Goal: Complete application form

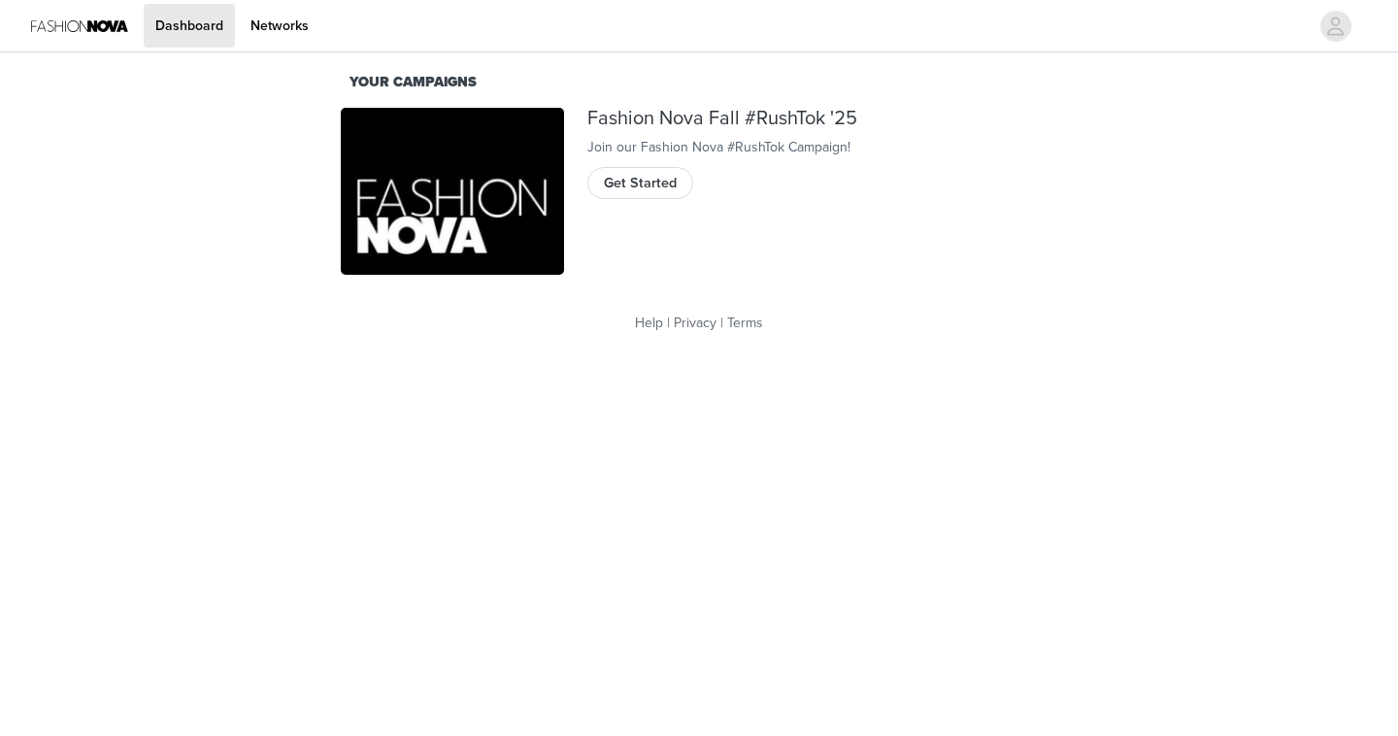
click at [662, 232] on div "Fashion Nova Fall #RushTok '25 Join our Fashion Nova #RushTok Campaign! Get Sta…" at bounding box center [822, 191] width 493 height 191
click at [659, 198] on button "Get Started" at bounding box center [640, 182] width 106 height 31
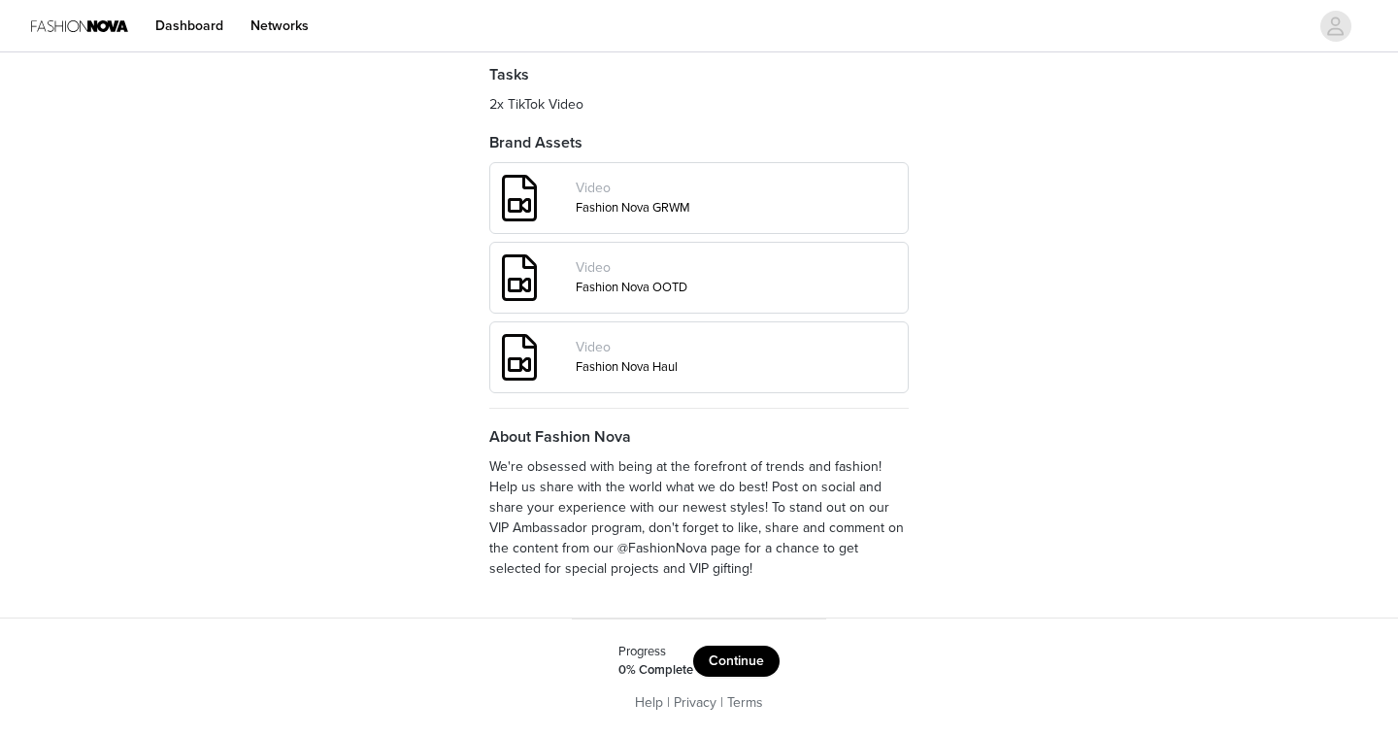
scroll to position [733, 0]
click at [740, 677] on button "Continue" at bounding box center [736, 661] width 86 height 31
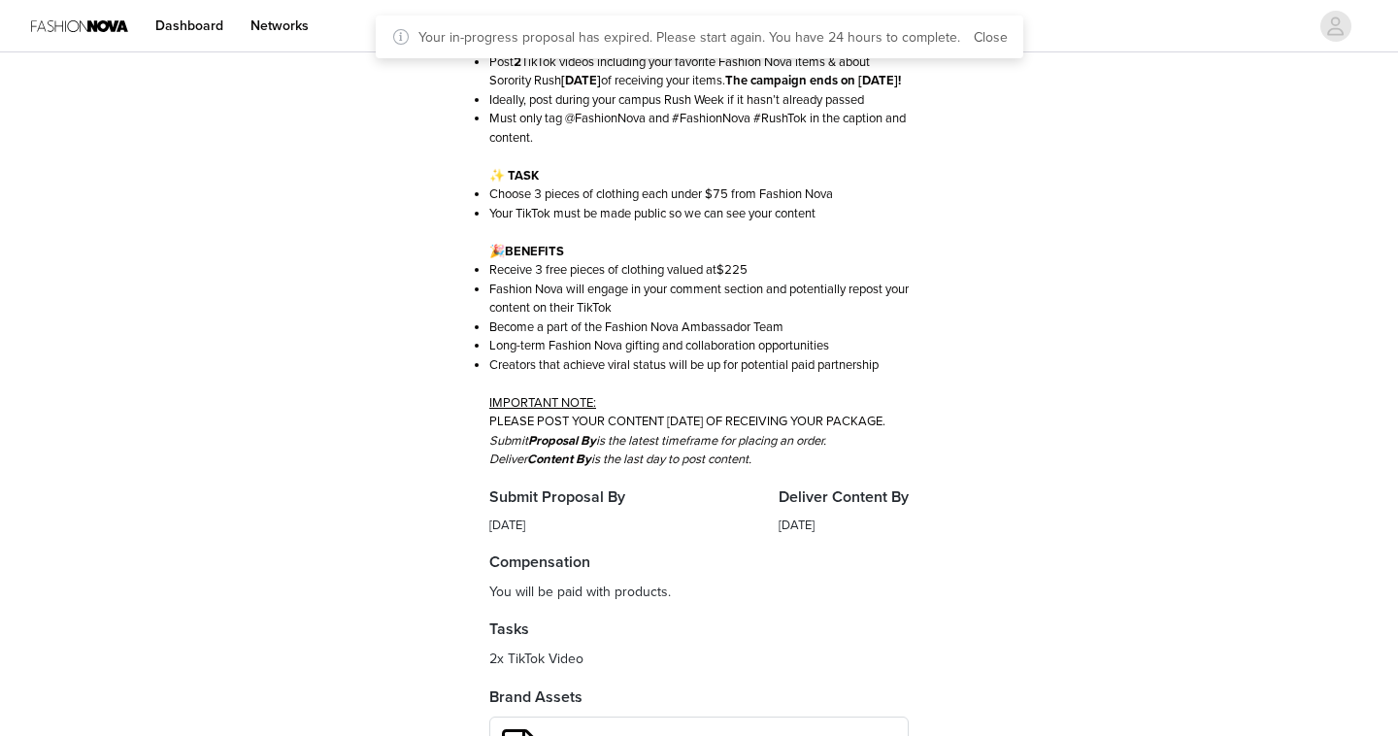
scroll to position [693, 0]
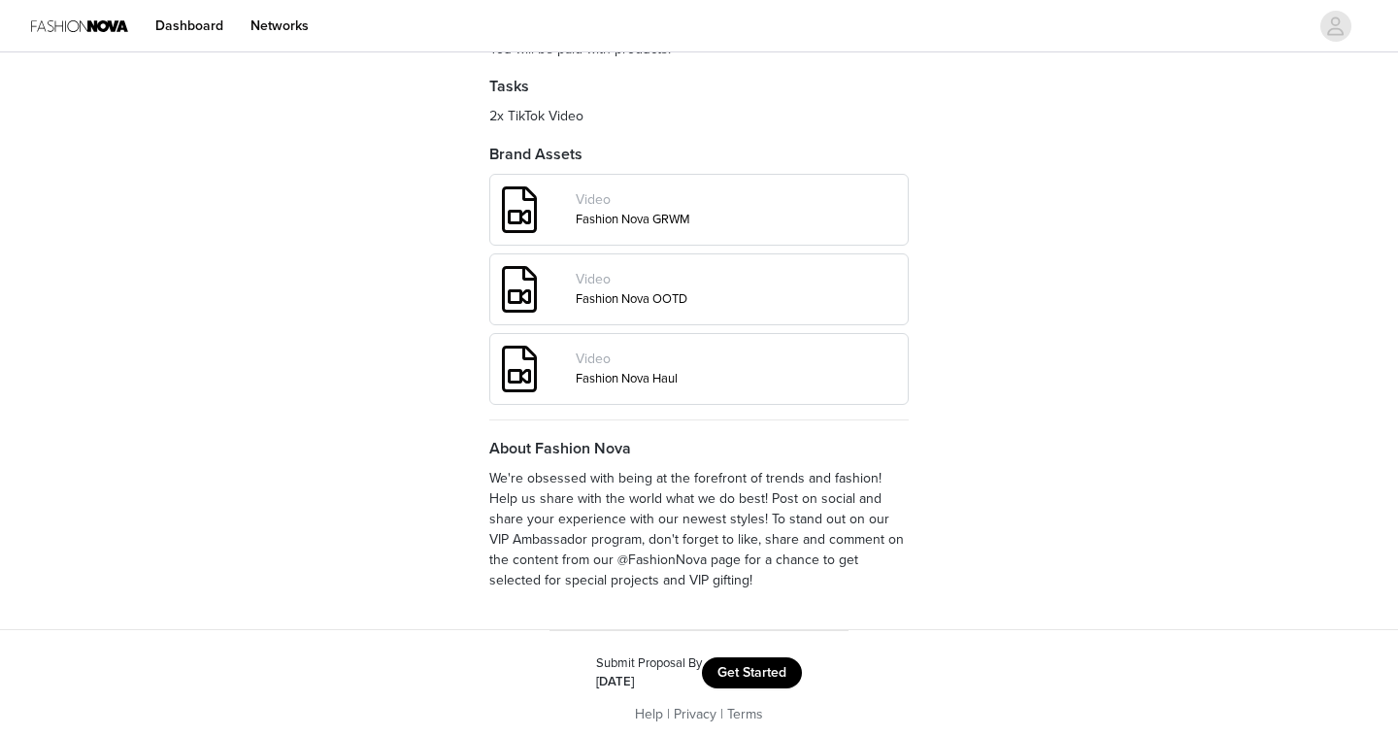
click at [760, 688] on button "Get Started" at bounding box center [752, 672] width 100 height 31
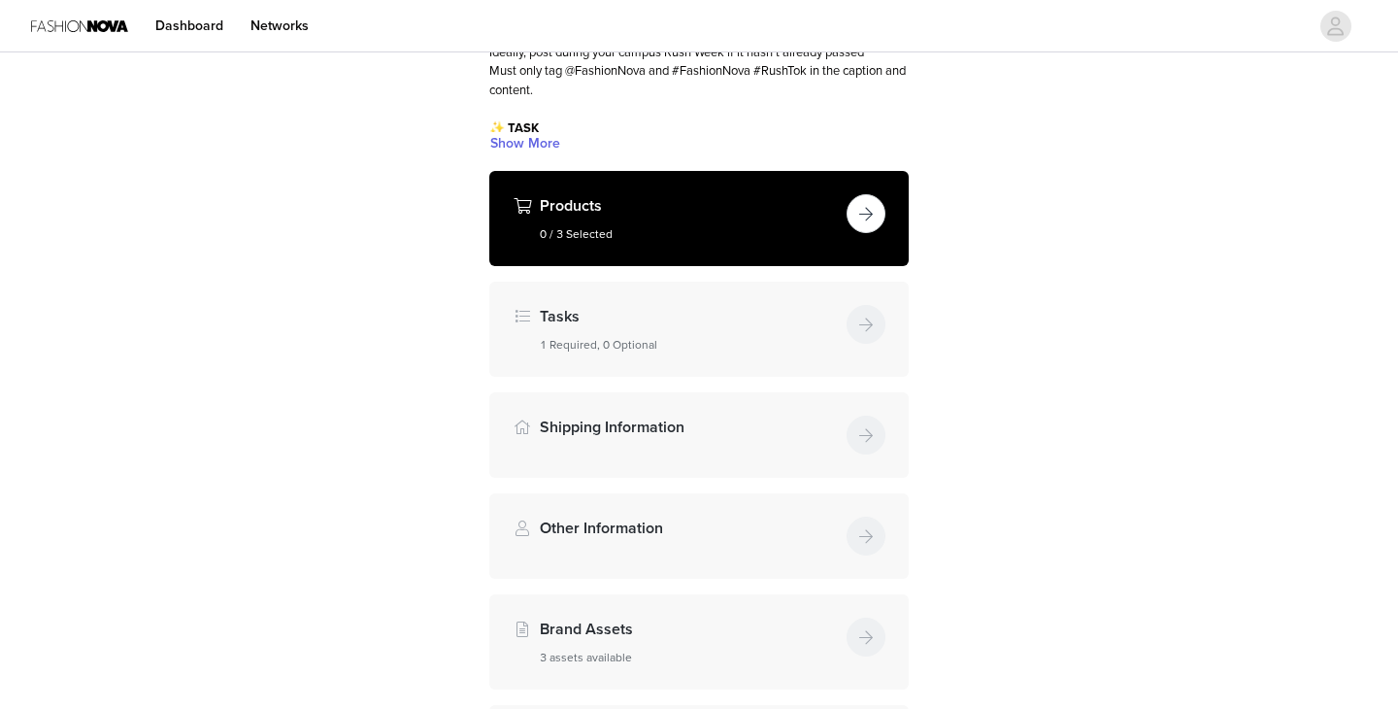
scroll to position [224, 0]
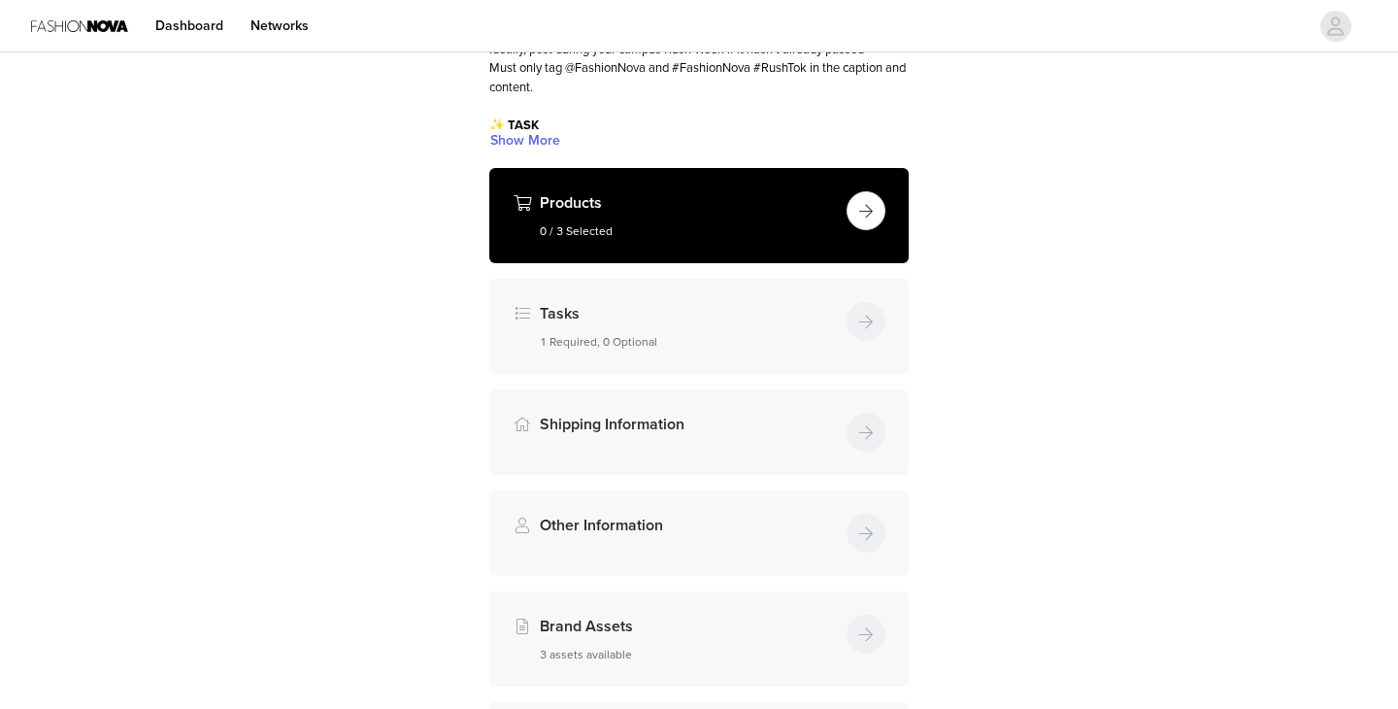
click at [872, 211] on button "button" at bounding box center [866, 210] width 39 height 39
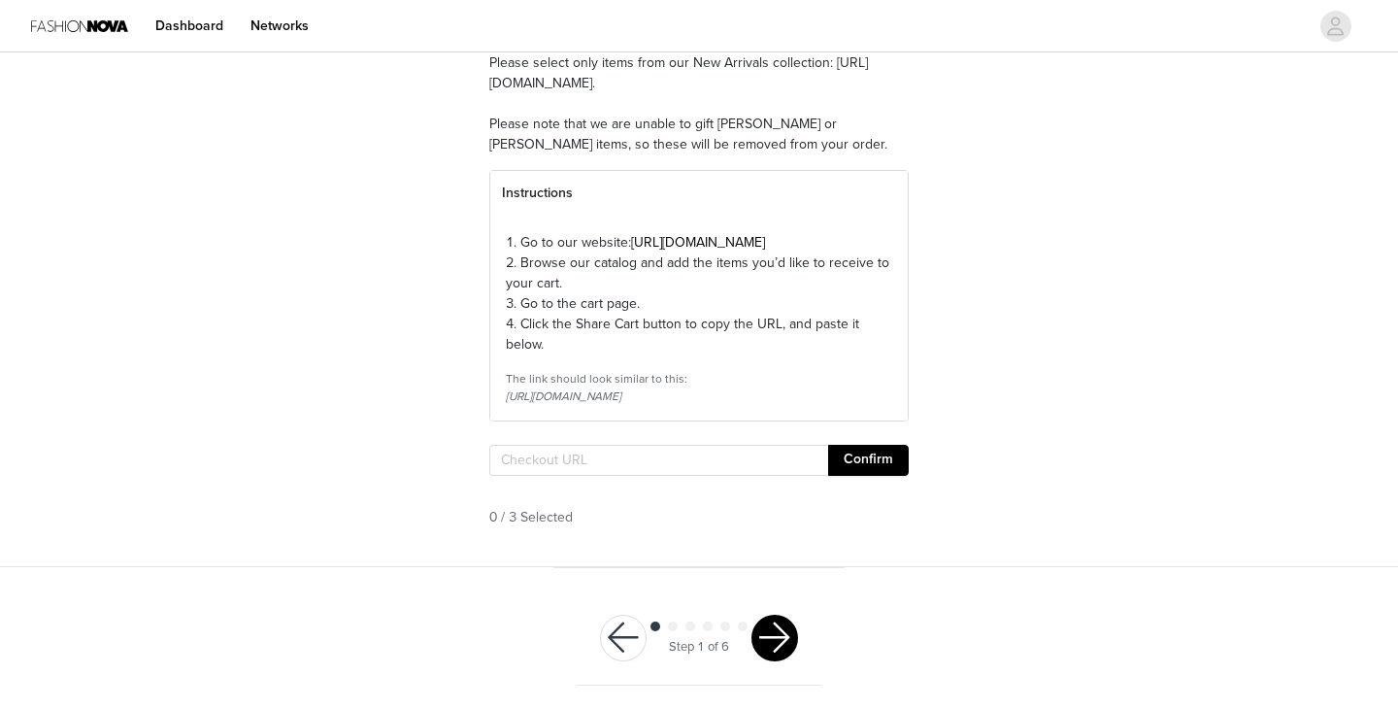
scroll to position [213, 0]
click at [536, 453] on input "text" at bounding box center [658, 460] width 339 height 31
paste input "https://www.fashionnova.com/pages/shared-cart/39262828298364:1,39290057228412:1…"
type input "https://www.fashionnova.com/pages/shared-cart/39262828298364:1,39290057228412:1…"
click at [884, 453] on button "Confirm" at bounding box center [868, 460] width 81 height 31
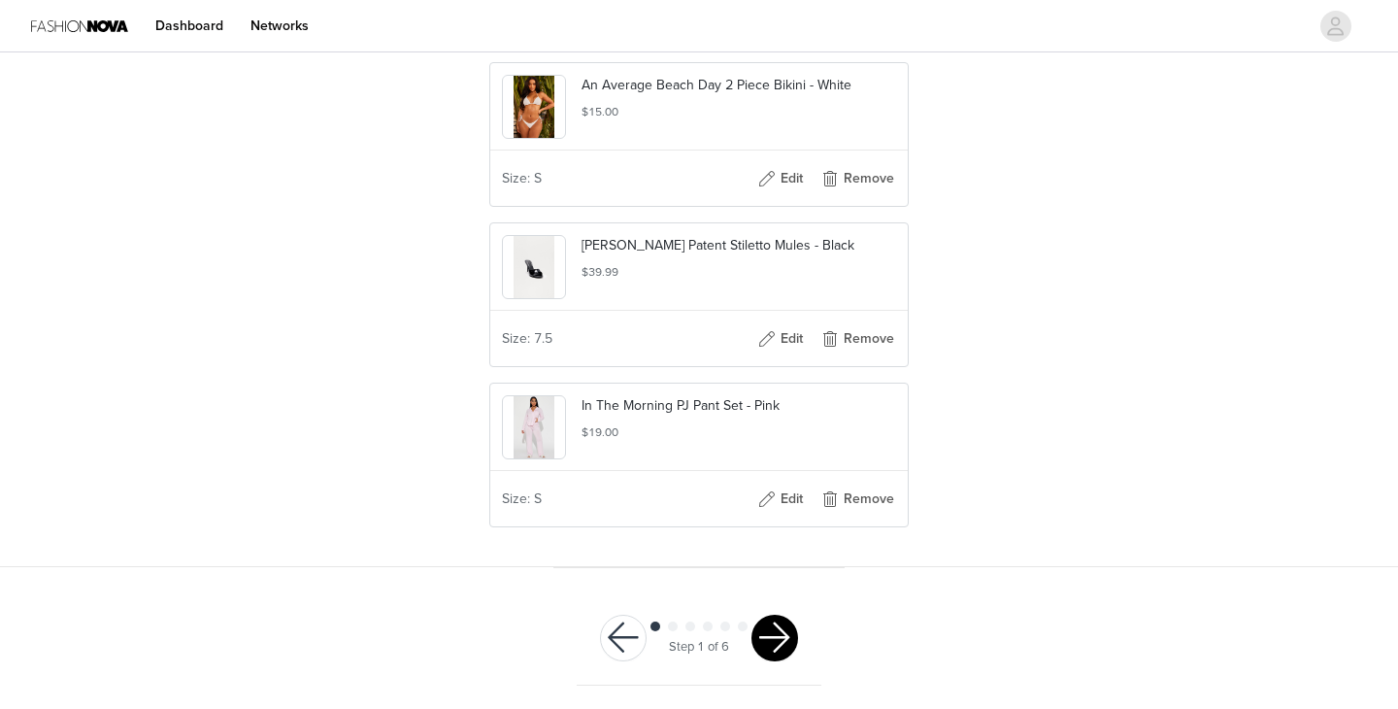
scroll to position [693, 0]
click at [776, 646] on button "button" at bounding box center [775, 638] width 47 height 47
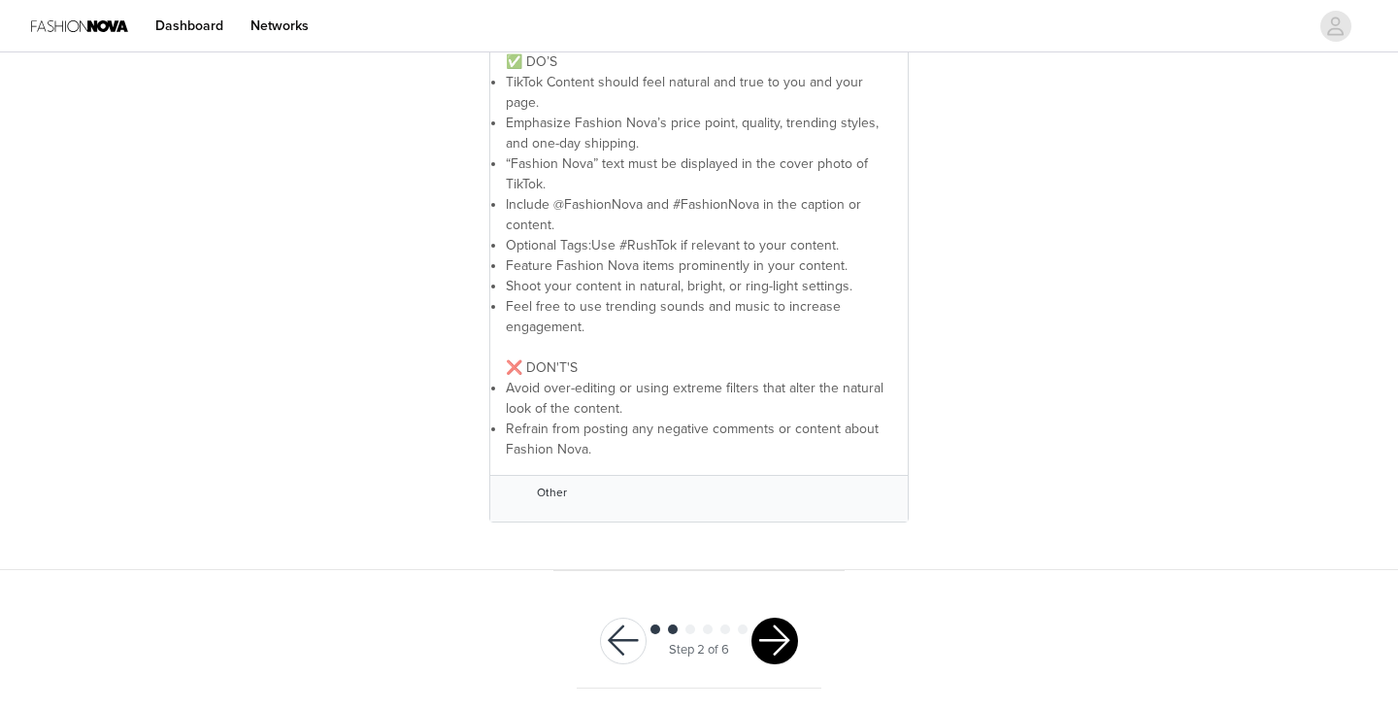
click at [779, 626] on button "button" at bounding box center [775, 641] width 47 height 47
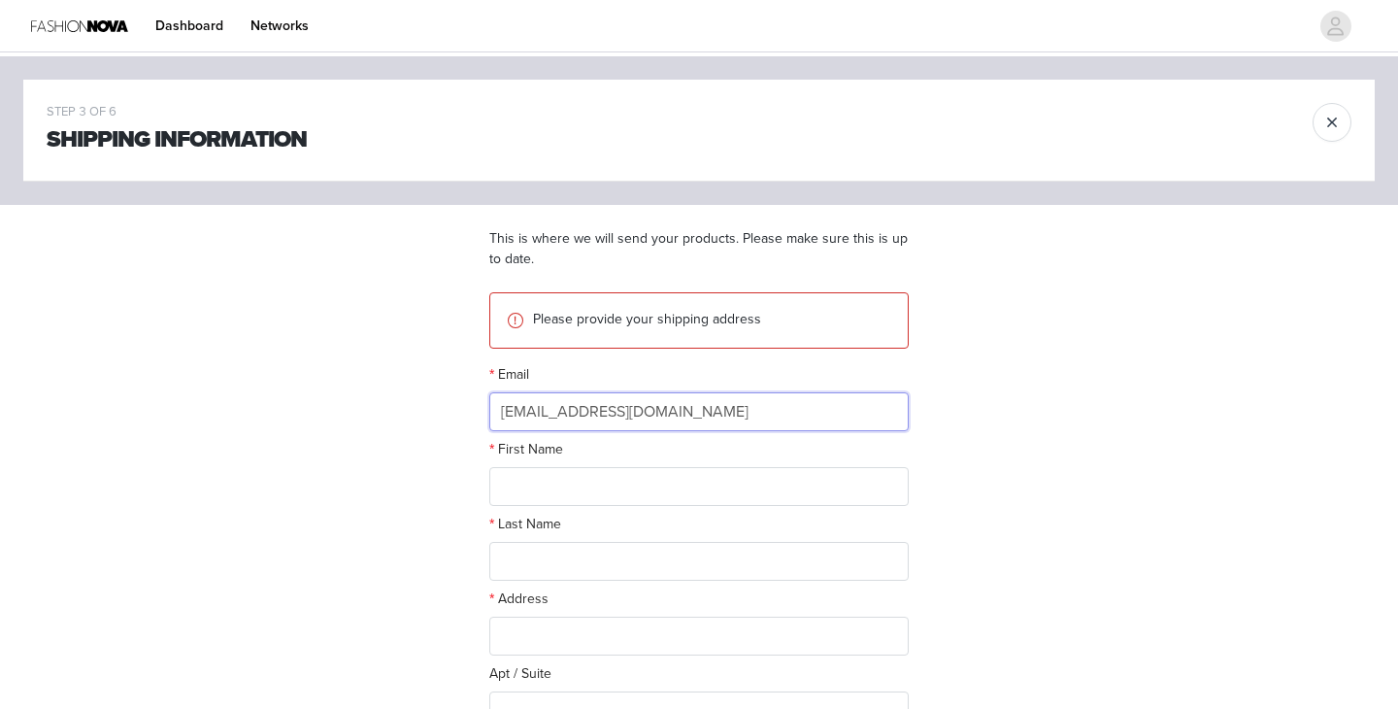
type input "oaguerrieri06@gmail.com"
click at [453, 449] on div "STEP 3 OF 6 Shipping Information This is where we will send your products. Plea…" at bounding box center [699, 521] width 1398 height 930
type input "Olivia"
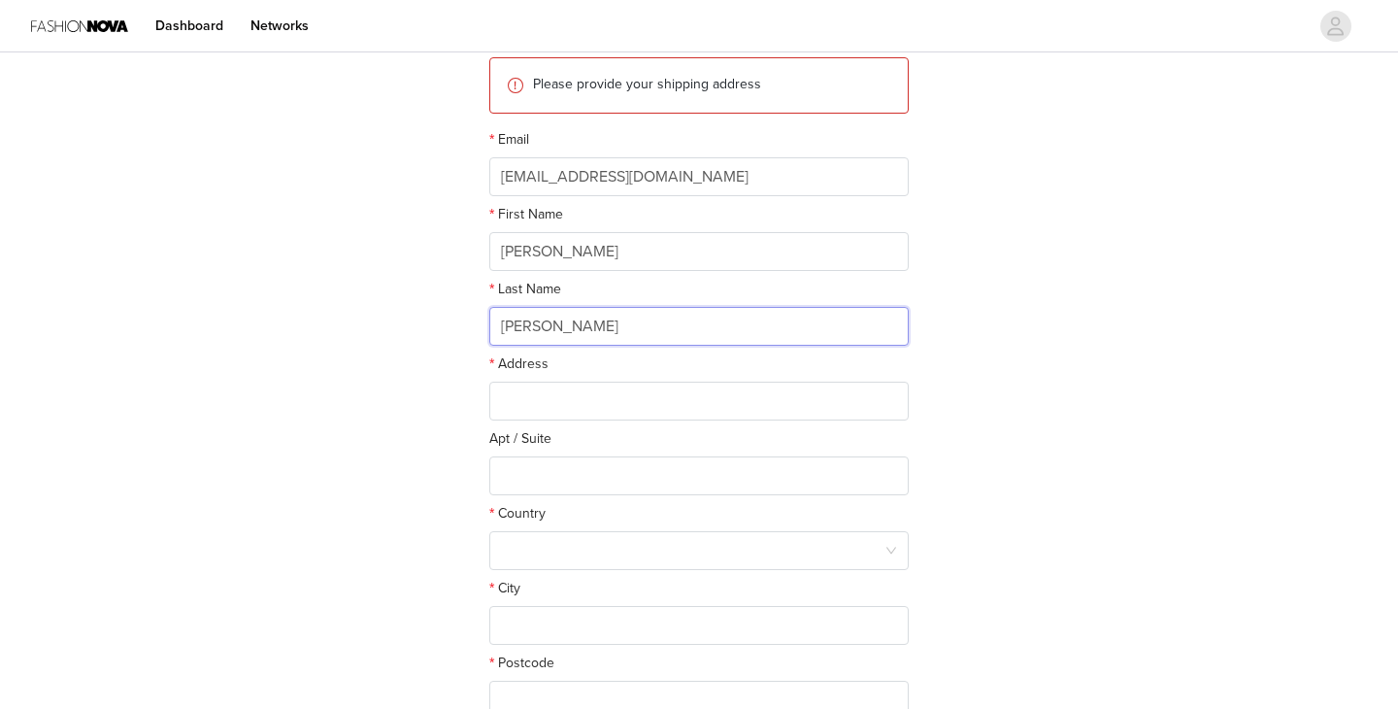
scroll to position [236, 0]
type input "Guerrieri"
type input "240 South Pugh Street"
click at [569, 466] on input "text" at bounding box center [698, 474] width 419 height 39
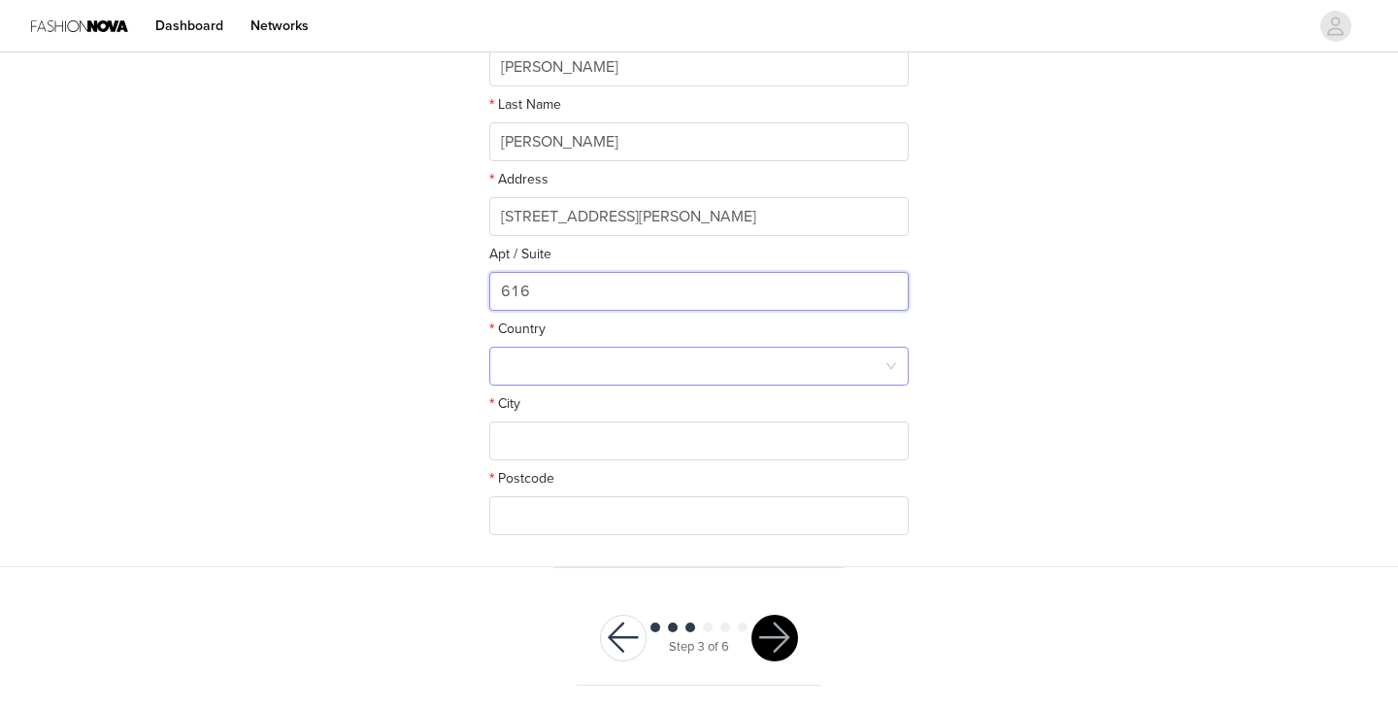
scroll to position [418, 0]
type input "616"
click at [621, 382] on div at bounding box center [693, 367] width 384 height 37
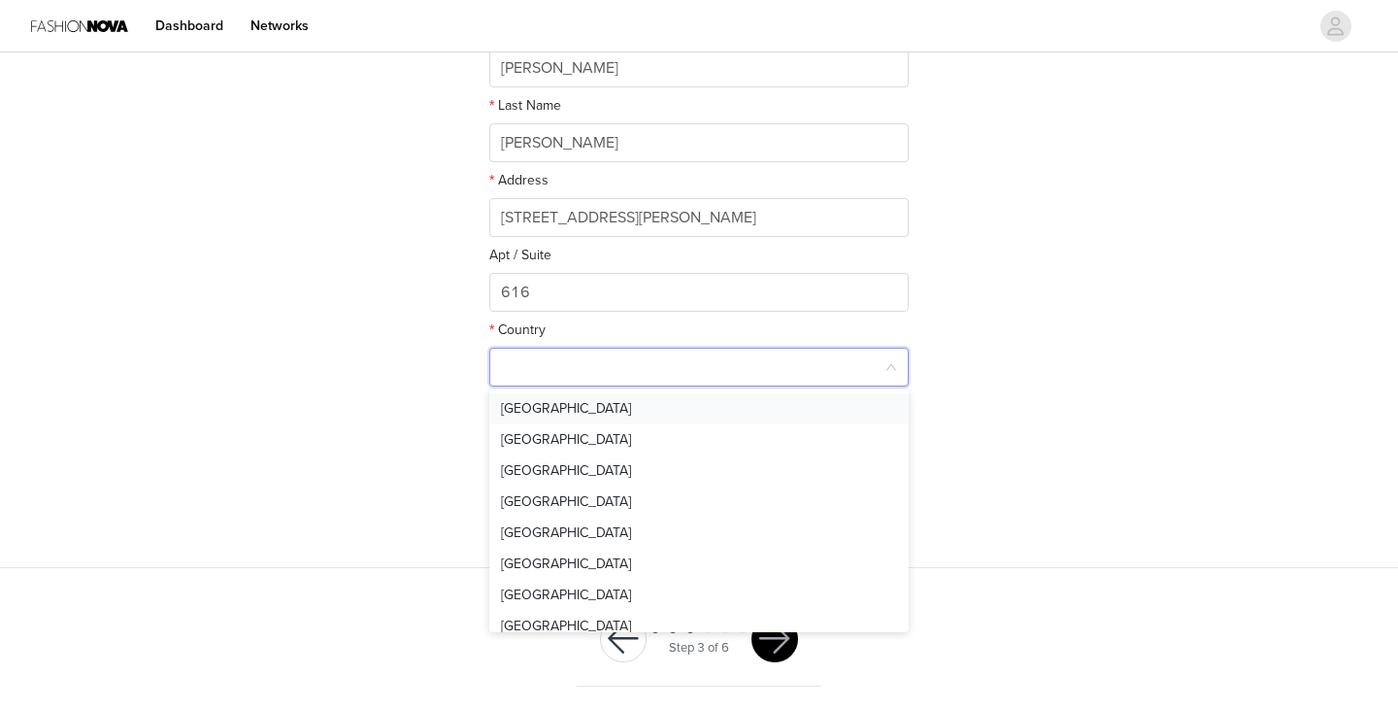
click at [619, 405] on li "United States" at bounding box center [698, 408] width 419 height 31
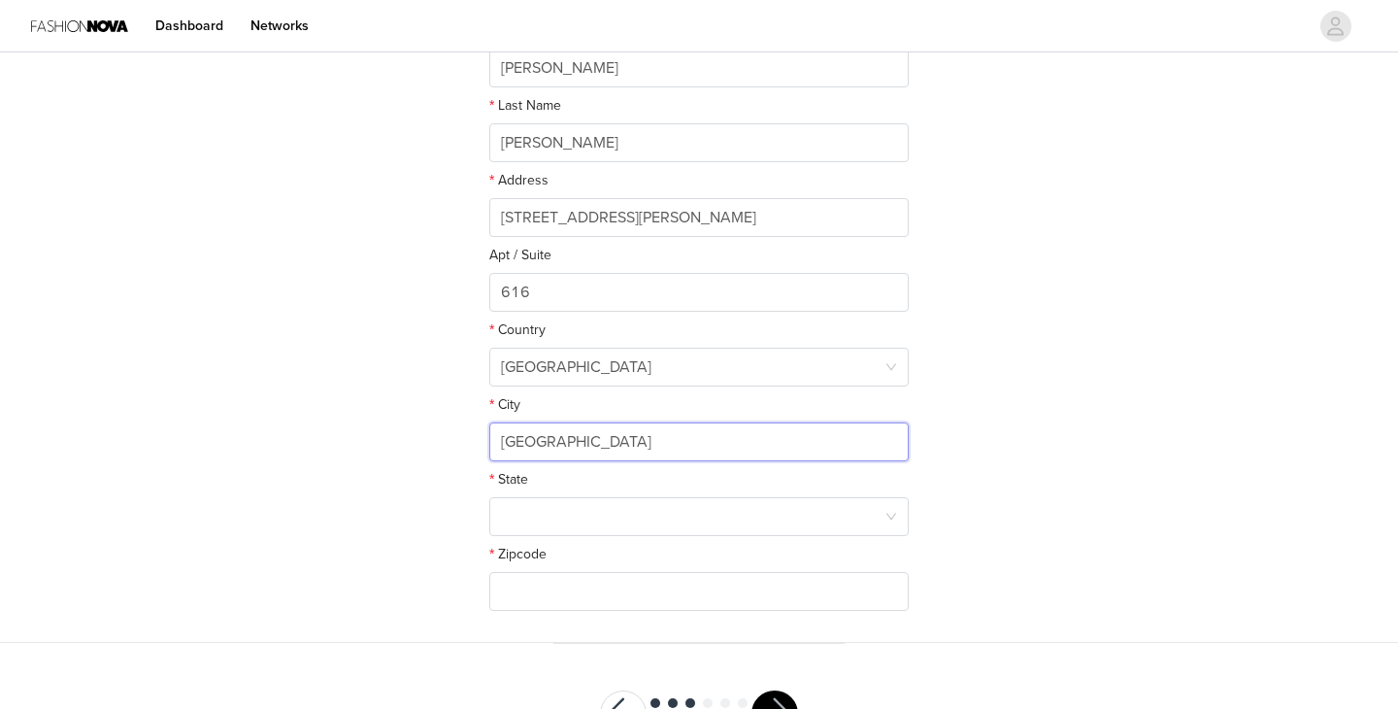
type input "State College"
click at [574, 551] on div "Zipcode" at bounding box center [698, 558] width 419 height 28
click at [574, 525] on div at bounding box center [693, 516] width 384 height 37
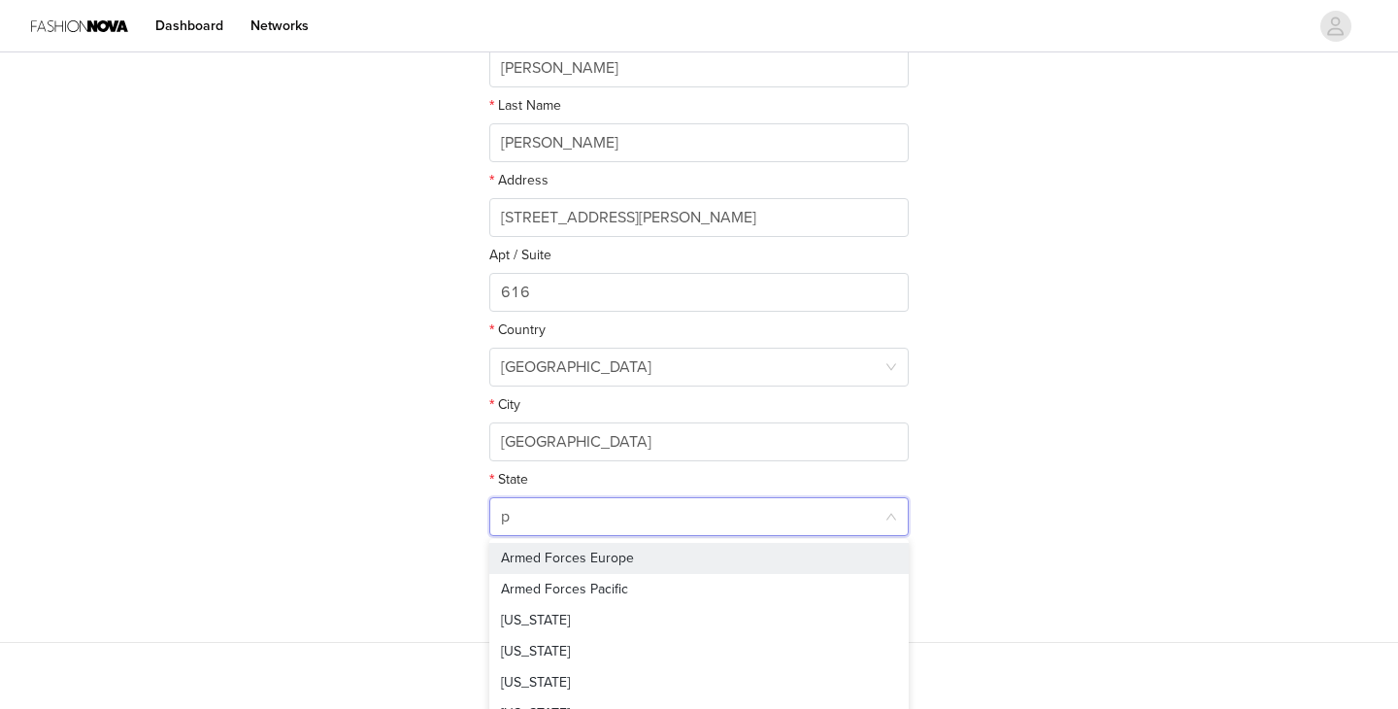
type input "pe"
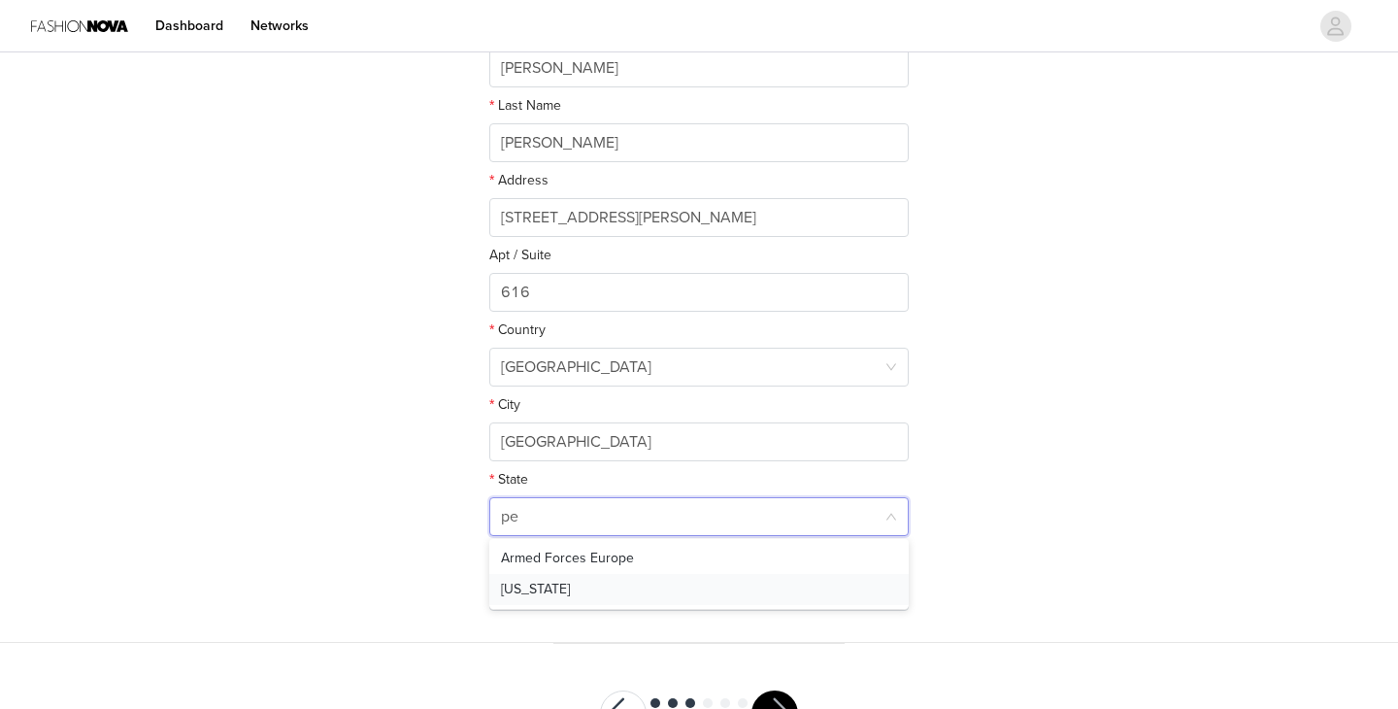
click at [568, 595] on li "Pennsylvania" at bounding box center [698, 589] width 419 height 31
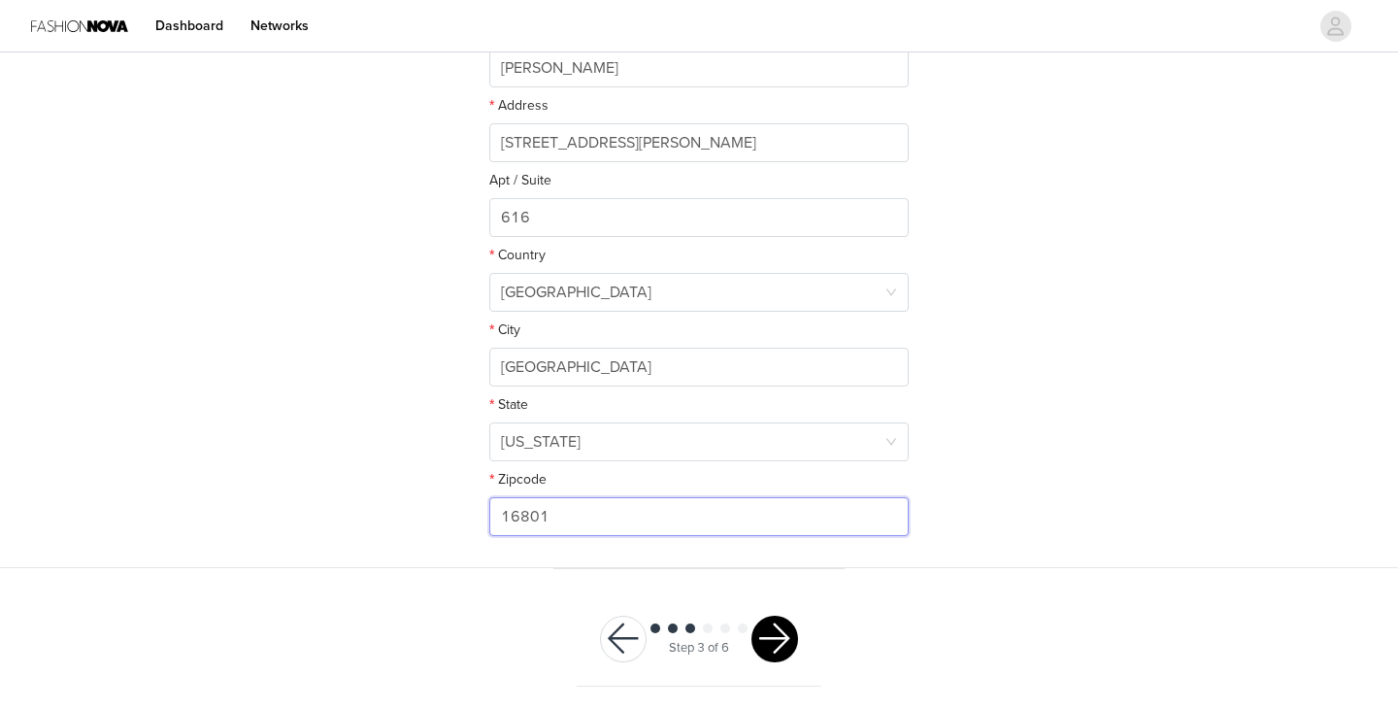
type input "16801"
click at [781, 629] on button "button" at bounding box center [775, 639] width 47 height 47
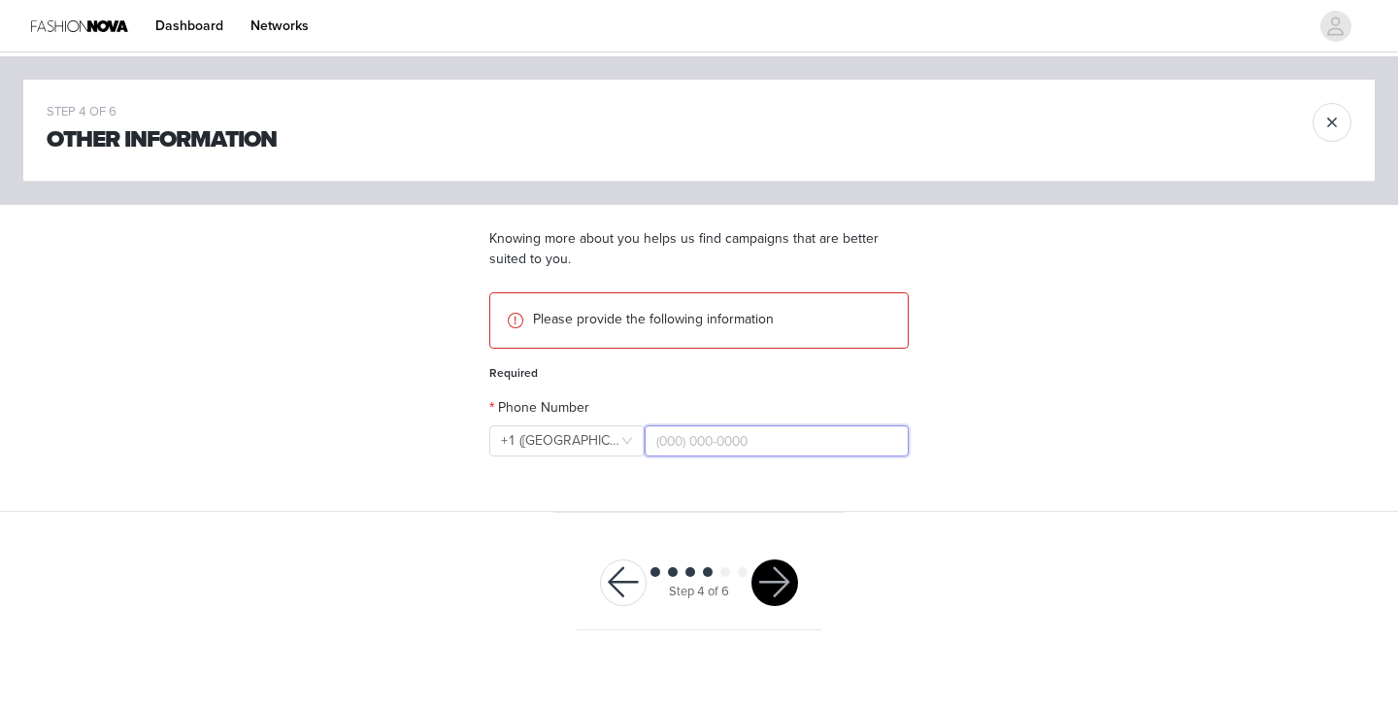
click at [733, 441] on input "text" at bounding box center [777, 440] width 264 height 31
type input "(412) 855-3904"
click at [766, 591] on button "button" at bounding box center [775, 582] width 47 height 47
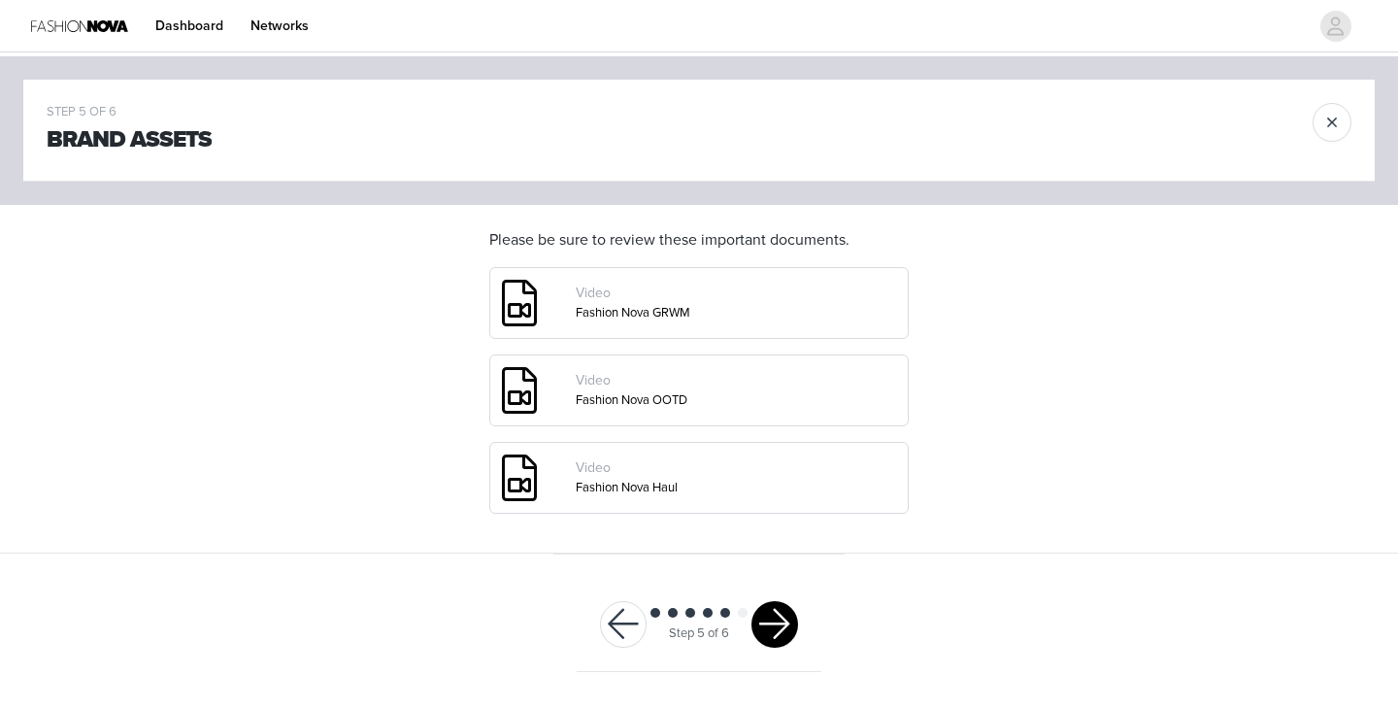
click at [766, 652] on div "Step 5 of 6" at bounding box center [699, 625] width 245 height 94
click at [767, 629] on button "button" at bounding box center [775, 624] width 47 height 47
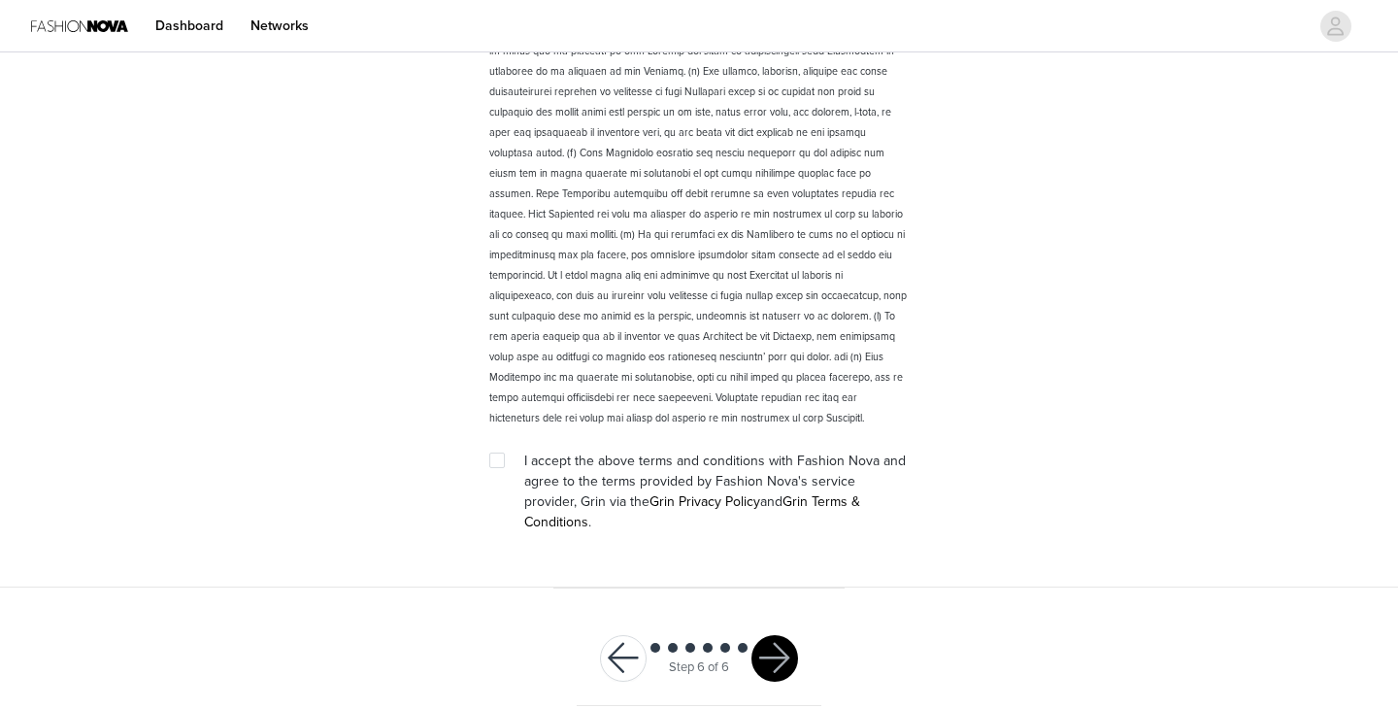
scroll to position [2689, 0]
click at [502, 454] on input "checkbox" at bounding box center [496, 460] width 14 height 14
checkbox input "true"
click at [770, 636] on button "button" at bounding box center [775, 659] width 47 height 47
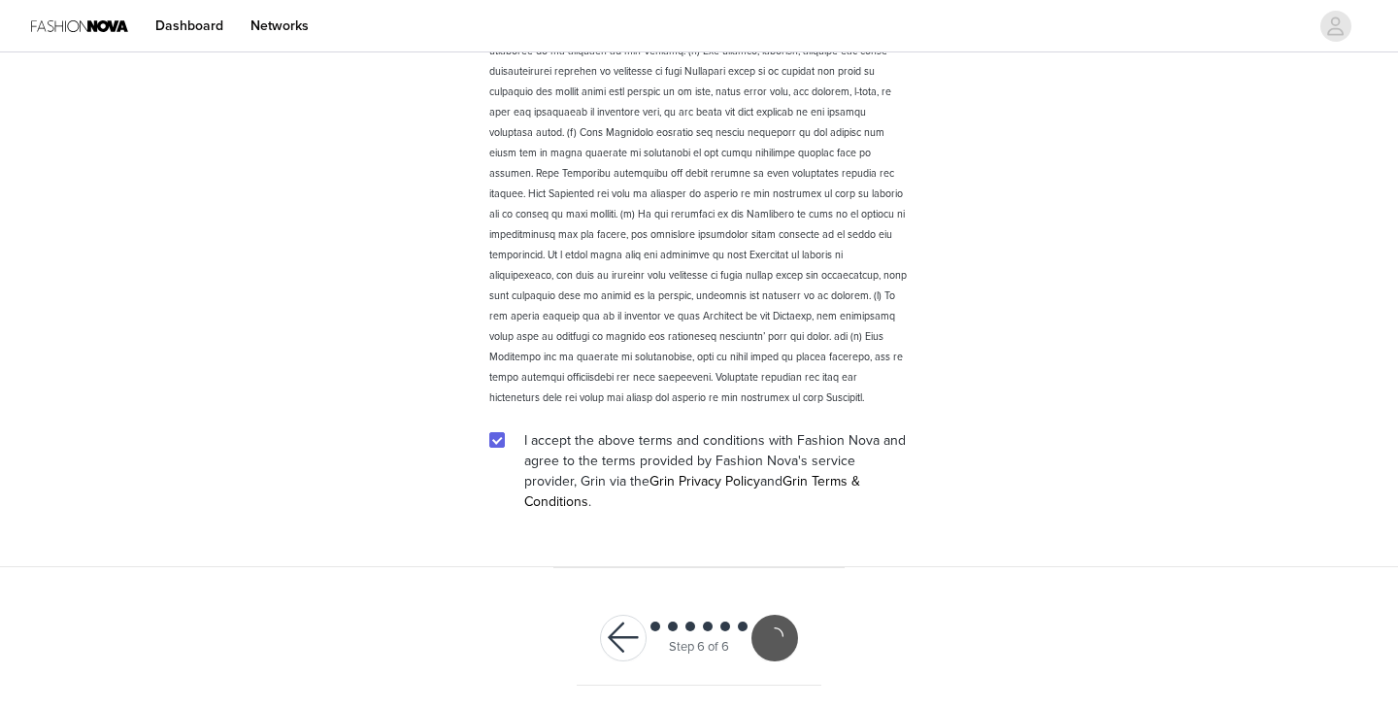
scroll to position [2617, 0]
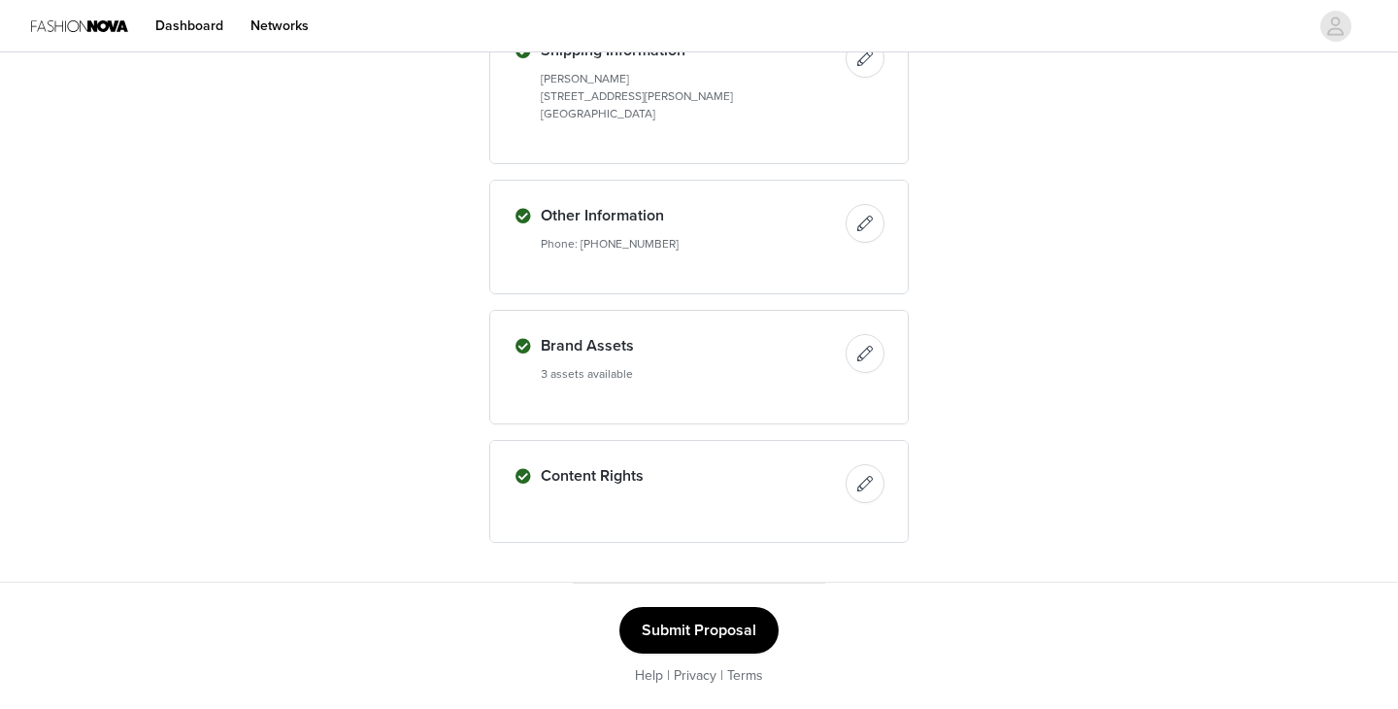
scroll to position [876, 0]
click at [732, 632] on button "Submit Proposal" at bounding box center [698, 631] width 159 height 47
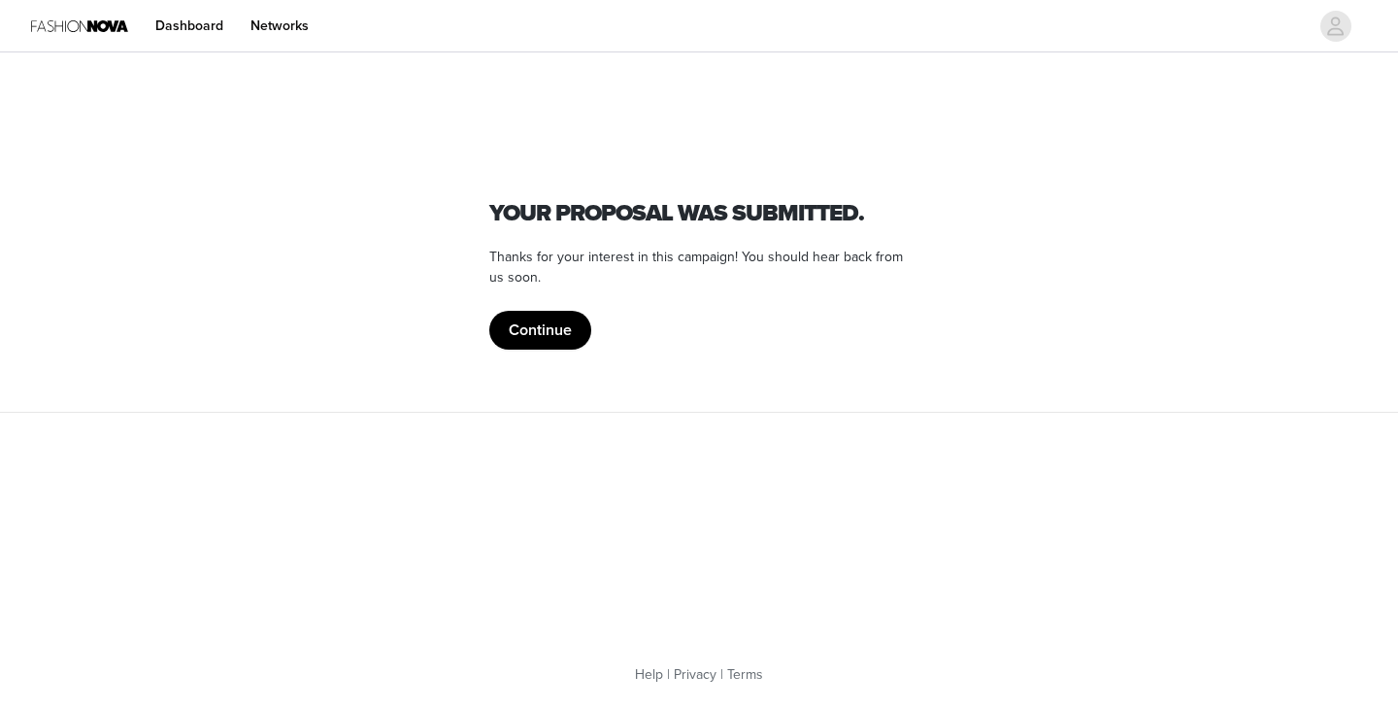
scroll to position [0, 0]
click at [559, 346] on button "Continue" at bounding box center [540, 330] width 102 height 39
